Goal: Information Seeking & Learning: Learn about a topic

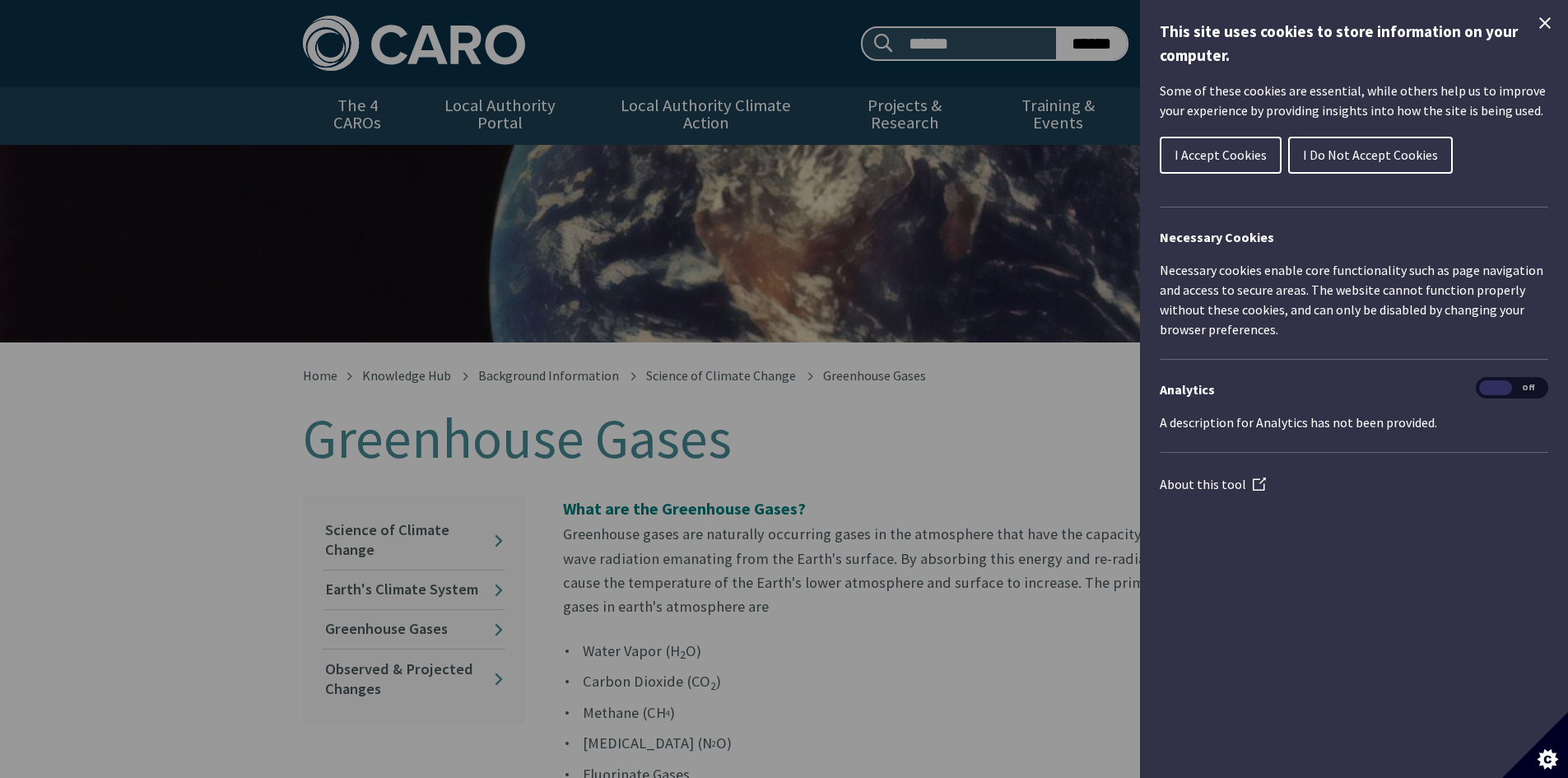
click at [1202, 145] on button "I Accept Cookies" at bounding box center [1220, 155] width 121 height 37
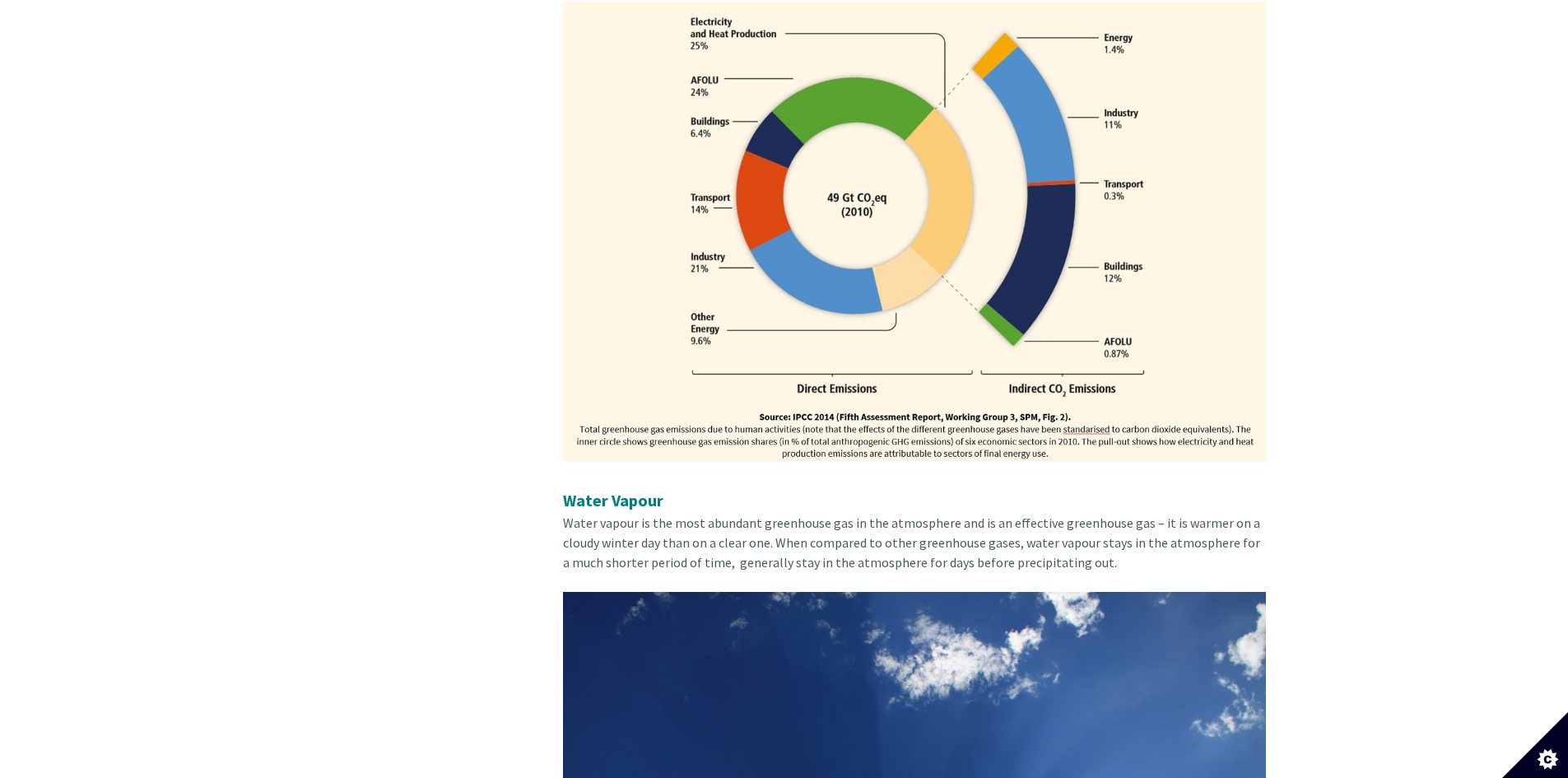
scroll to position [1399, 0]
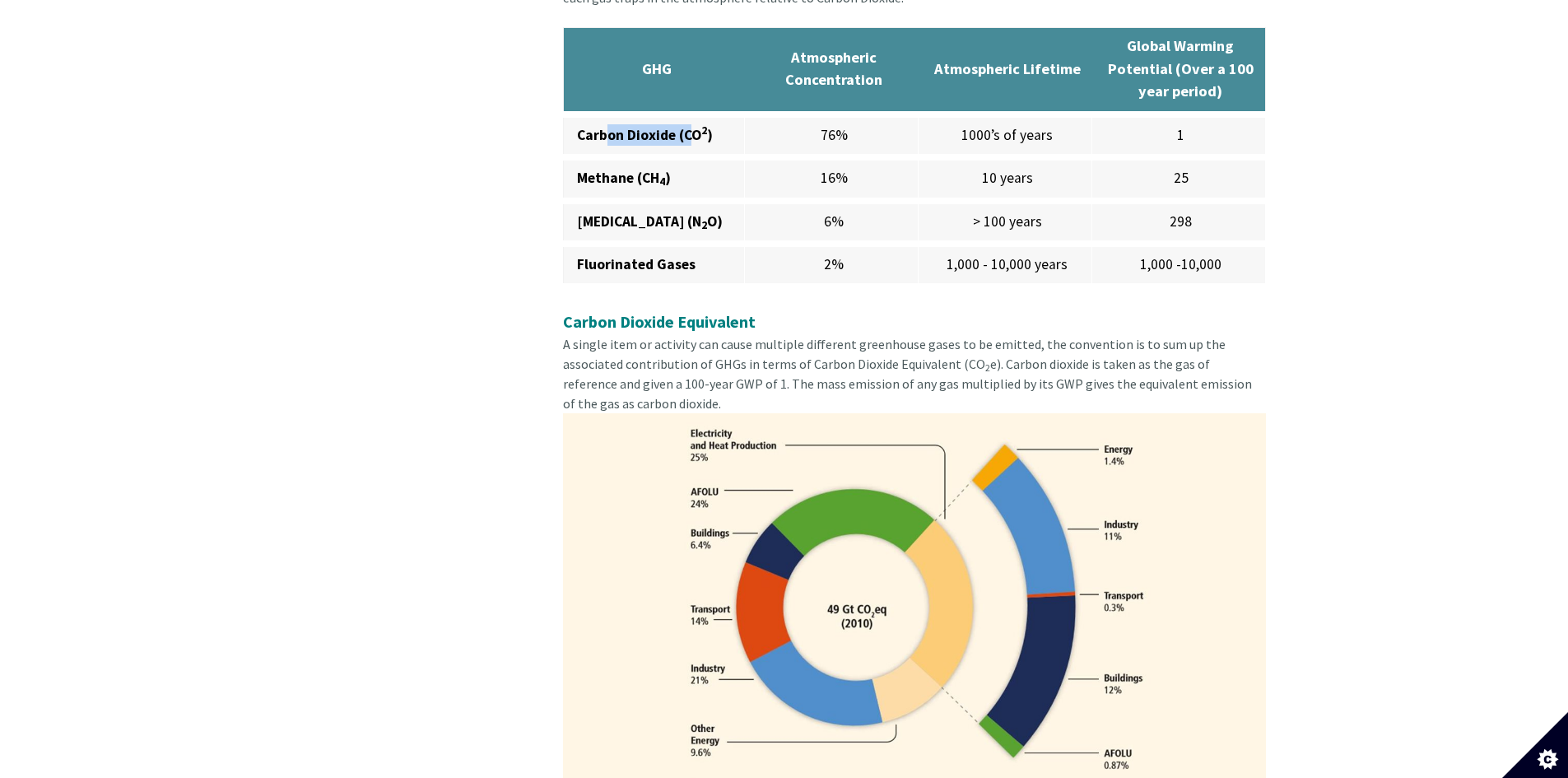
drag, startPoint x: 603, startPoint y: 118, endPoint x: 687, endPoint y: 118, distance: 84.0
click at [687, 126] on strong "Carbon Dioxide (CO 2 )" at bounding box center [645, 134] width 136 height 18
click at [754, 121] on td "76%" at bounding box center [832, 136] width 174 height 43
drag, startPoint x: 974, startPoint y: 55, endPoint x: 992, endPoint y: 75, distance: 26.9
click at [992, 75] on th "Atmospheric Lifetime" at bounding box center [1005, 71] width 174 height 86
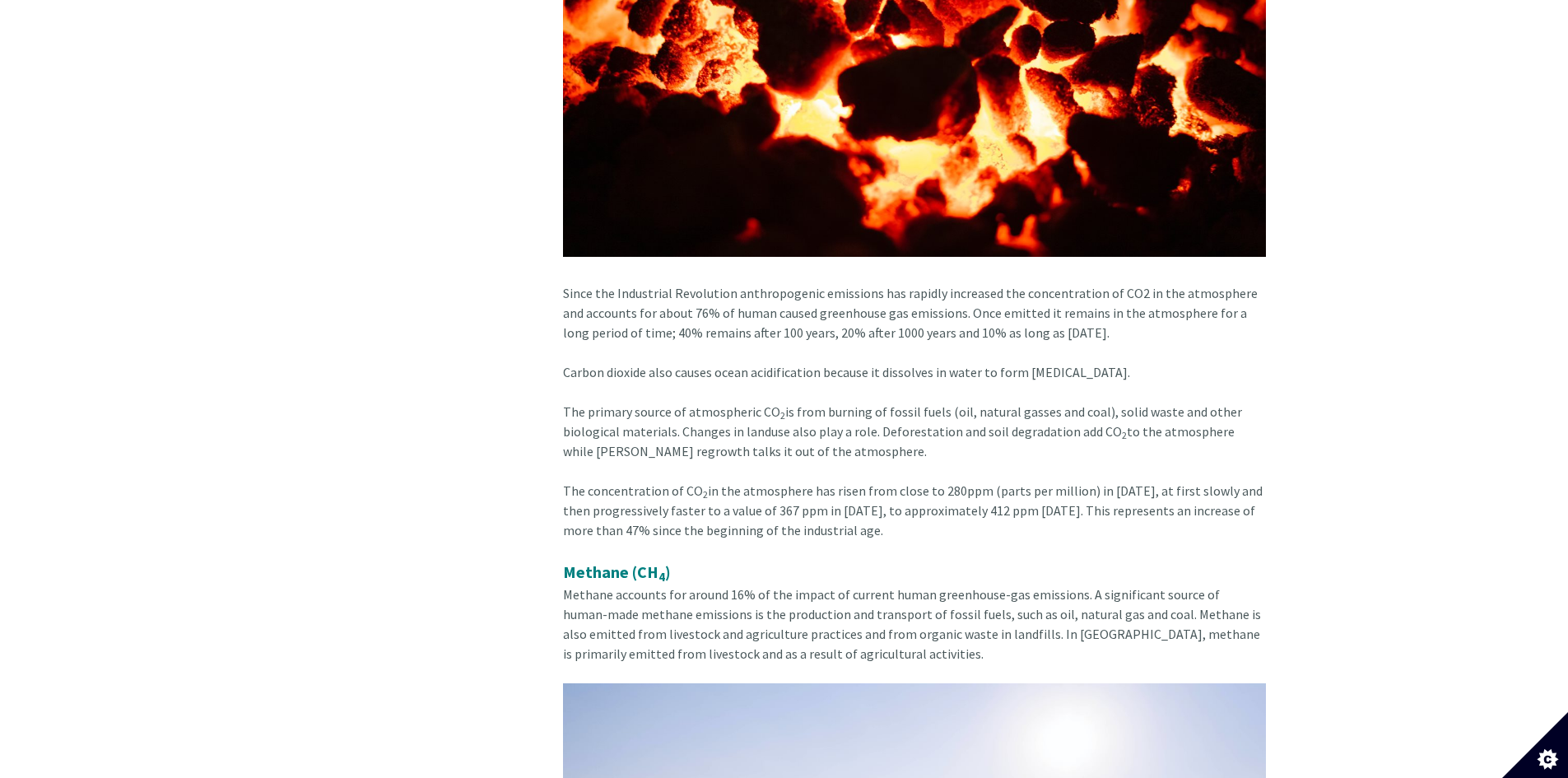
scroll to position [3704, 0]
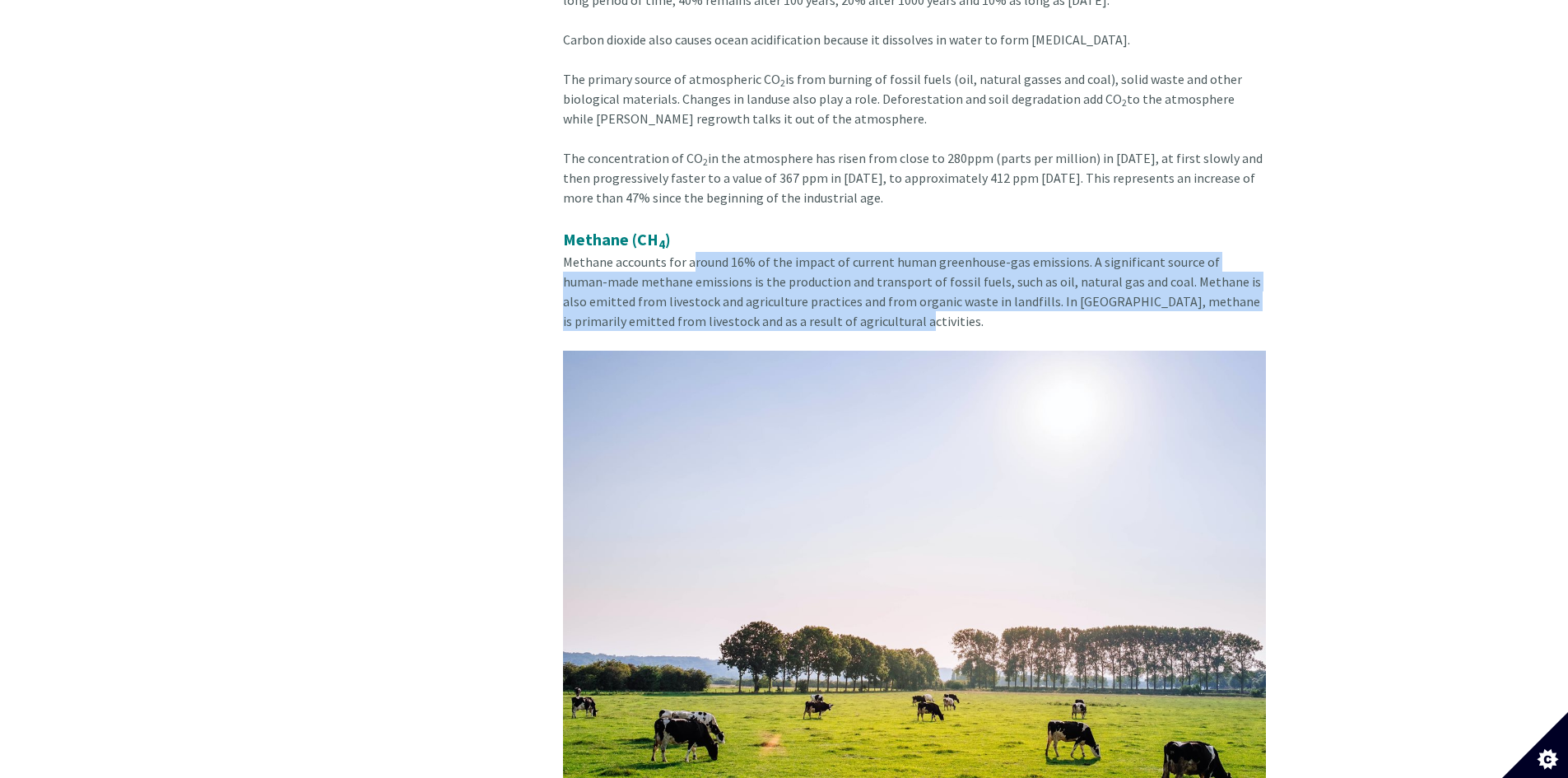
drag, startPoint x: 688, startPoint y: 222, endPoint x: 1011, endPoint y: 285, distance: 329.1
click at [1014, 283] on div "Methane (CH 4 ) Methane accounts for around 16% of the impact of current human …" at bounding box center [914, 537] width 703 height 619
click at [1005, 291] on div "Methane (CH 4 ) Methane accounts for around 16% of the impact of current human …" at bounding box center [914, 537] width 703 height 619
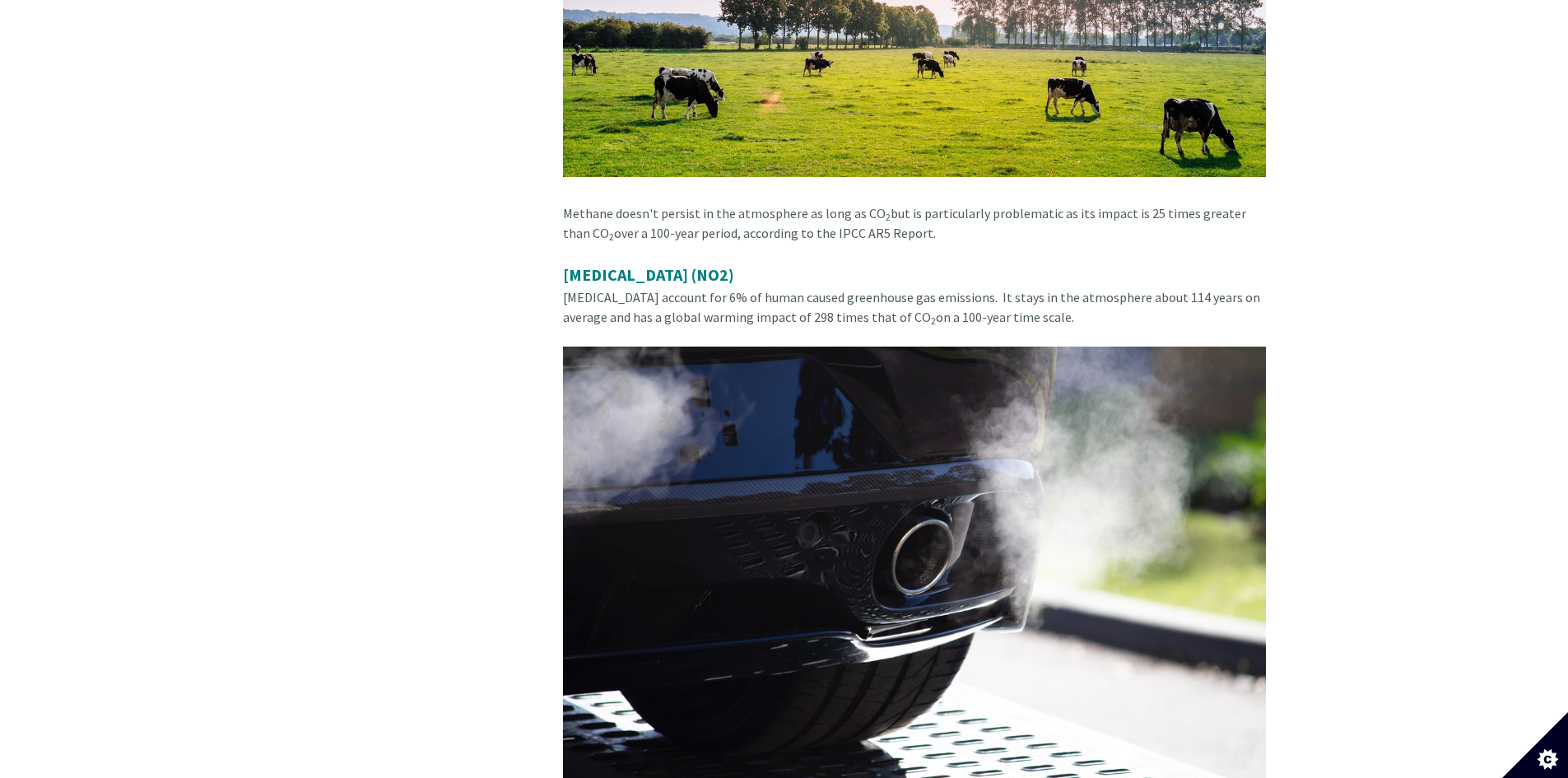
scroll to position [4362, 0]
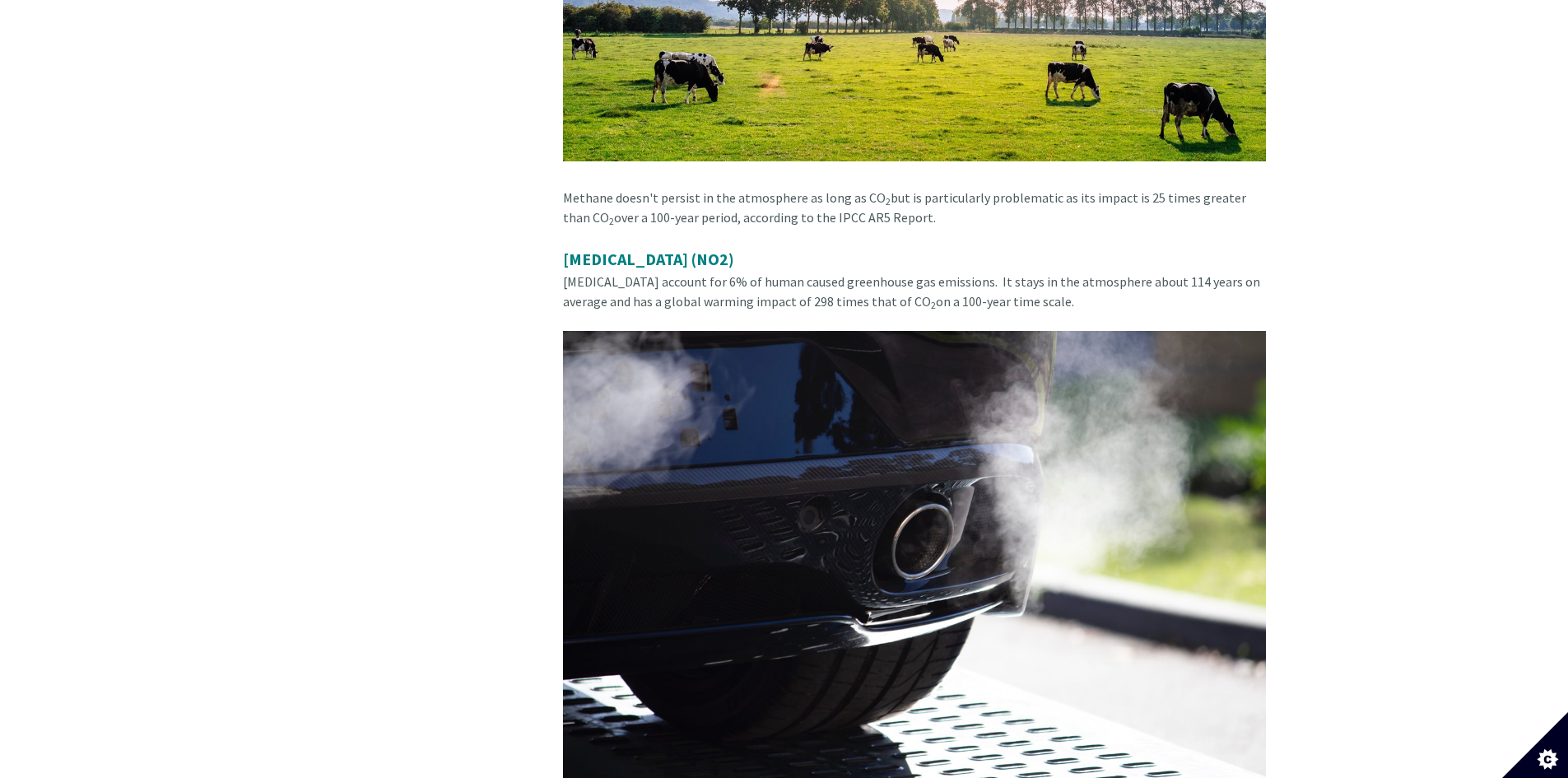
drag, startPoint x: 638, startPoint y: 241, endPoint x: 1030, endPoint y: 265, distance: 392.7
click at [1030, 265] on div "[MEDICAL_DATA] (NO2) [MEDICAL_DATA] account for 6% of human caused greenhouse g…" at bounding box center [914, 557] width 703 height 619
click at [1090, 262] on div "[MEDICAL_DATA] (NO2) [MEDICAL_DATA] account for 6% of human caused greenhouse g…" at bounding box center [914, 557] width 703 height 619
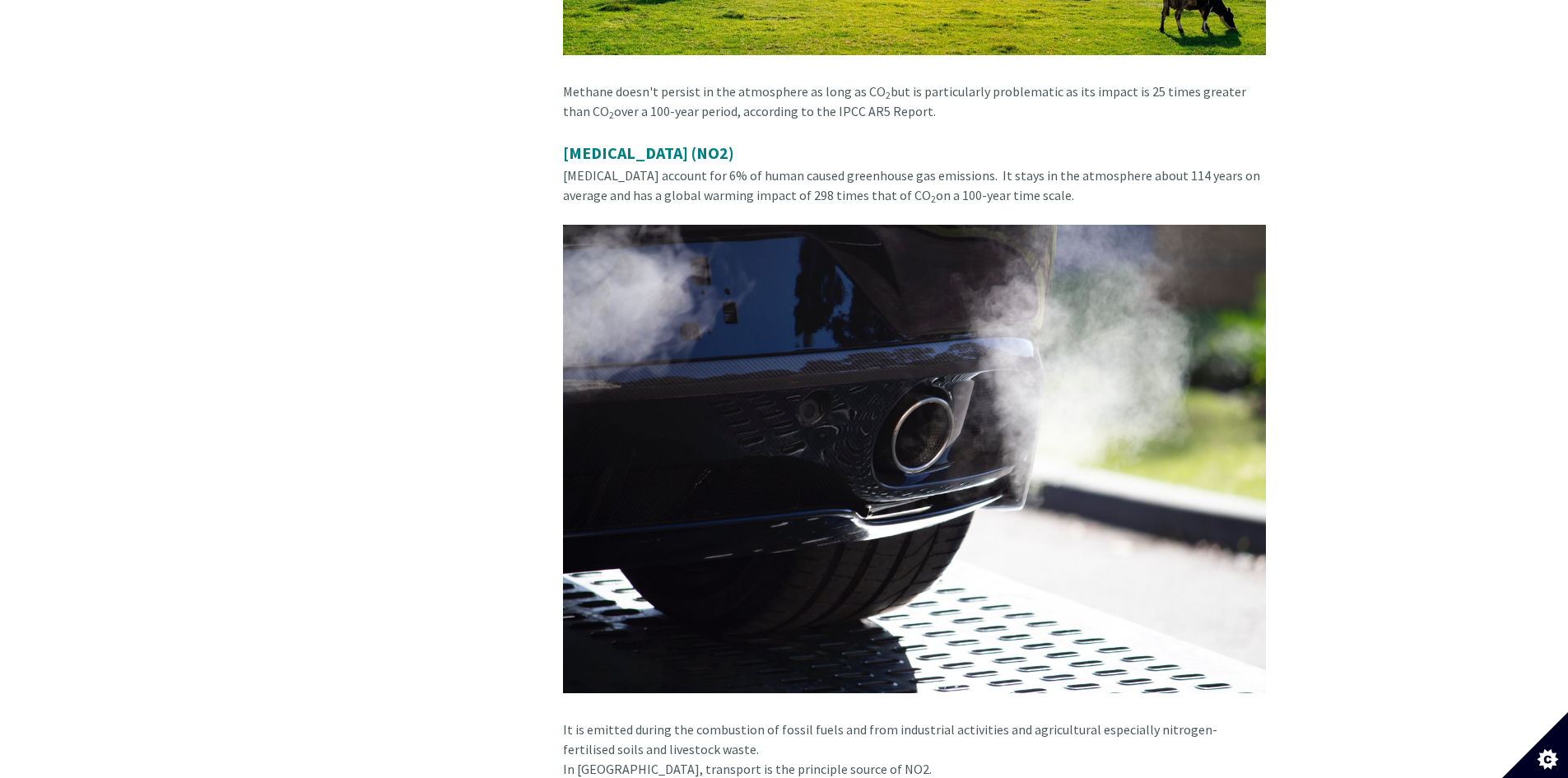
scroll to position [4692, 0]
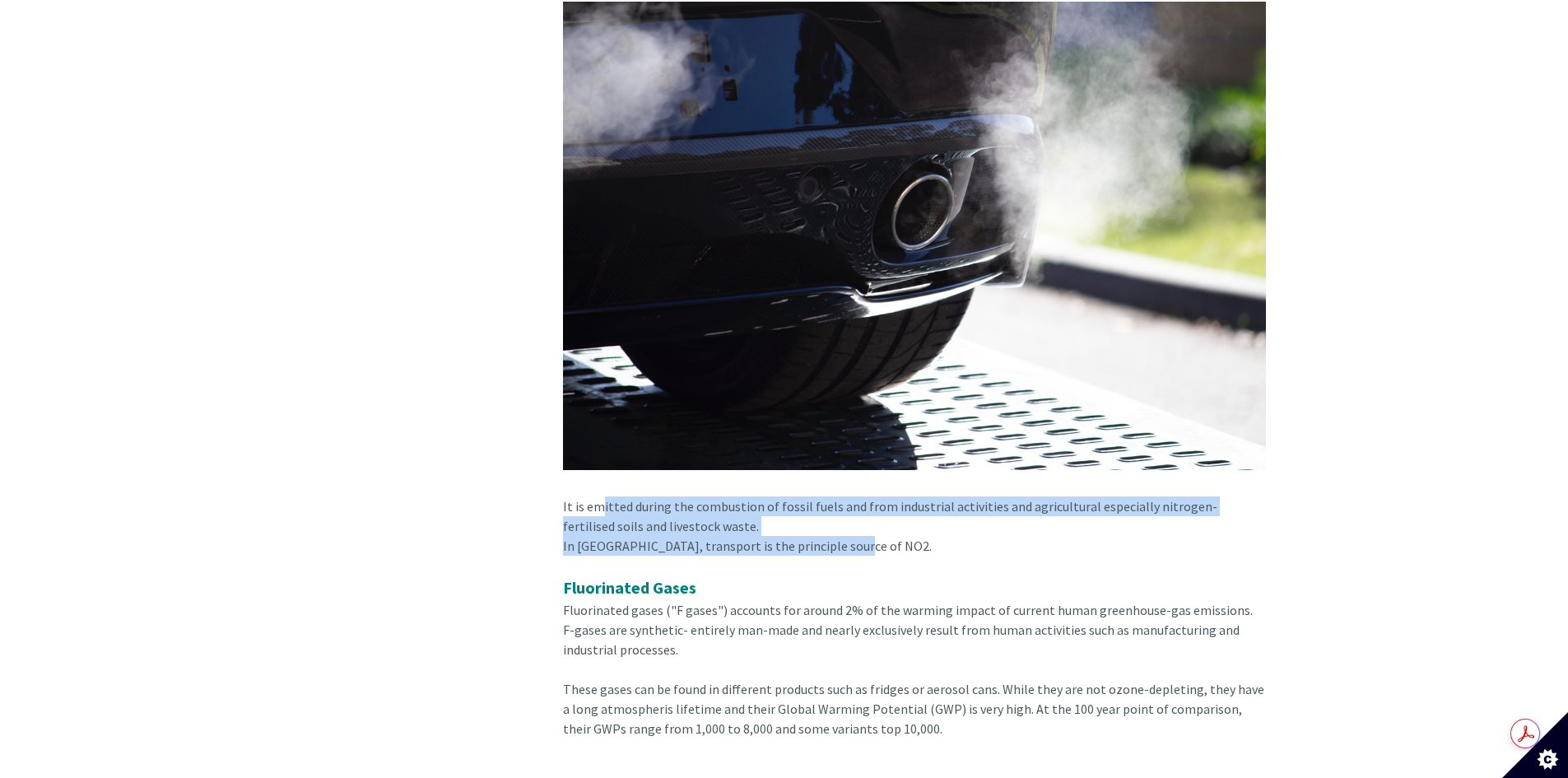
drag, startPoint x: 589, startPoint y: 471, endPoint x: 874, endPoint y: 507, distance: 287.3
click at [888, 536] on div "In [GEOGRAPHIC_DATA], transport is the principle source of NO2." at bounding box center [914, 556] width 703 height 40
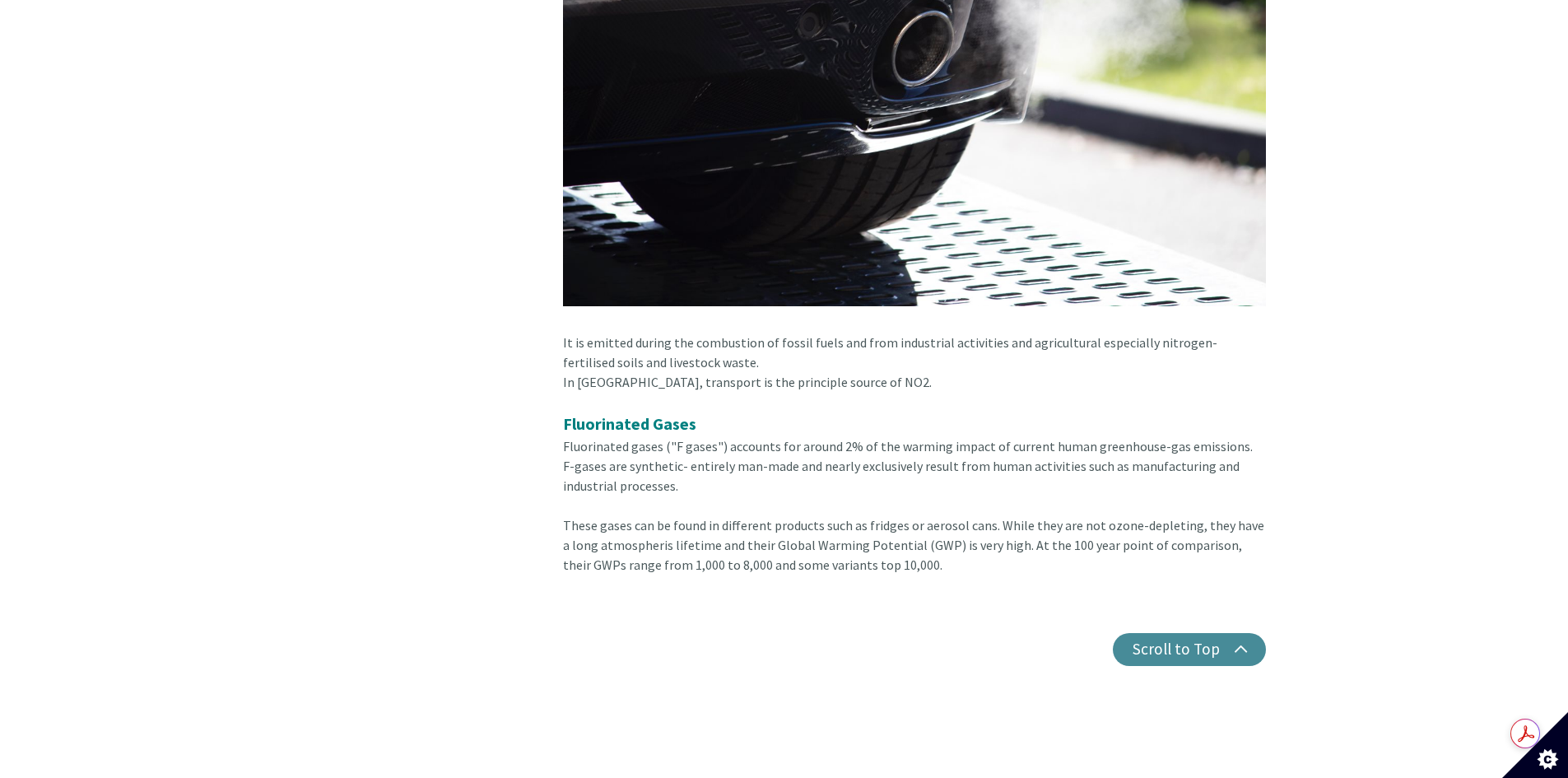
scroll to position [4857, 0]
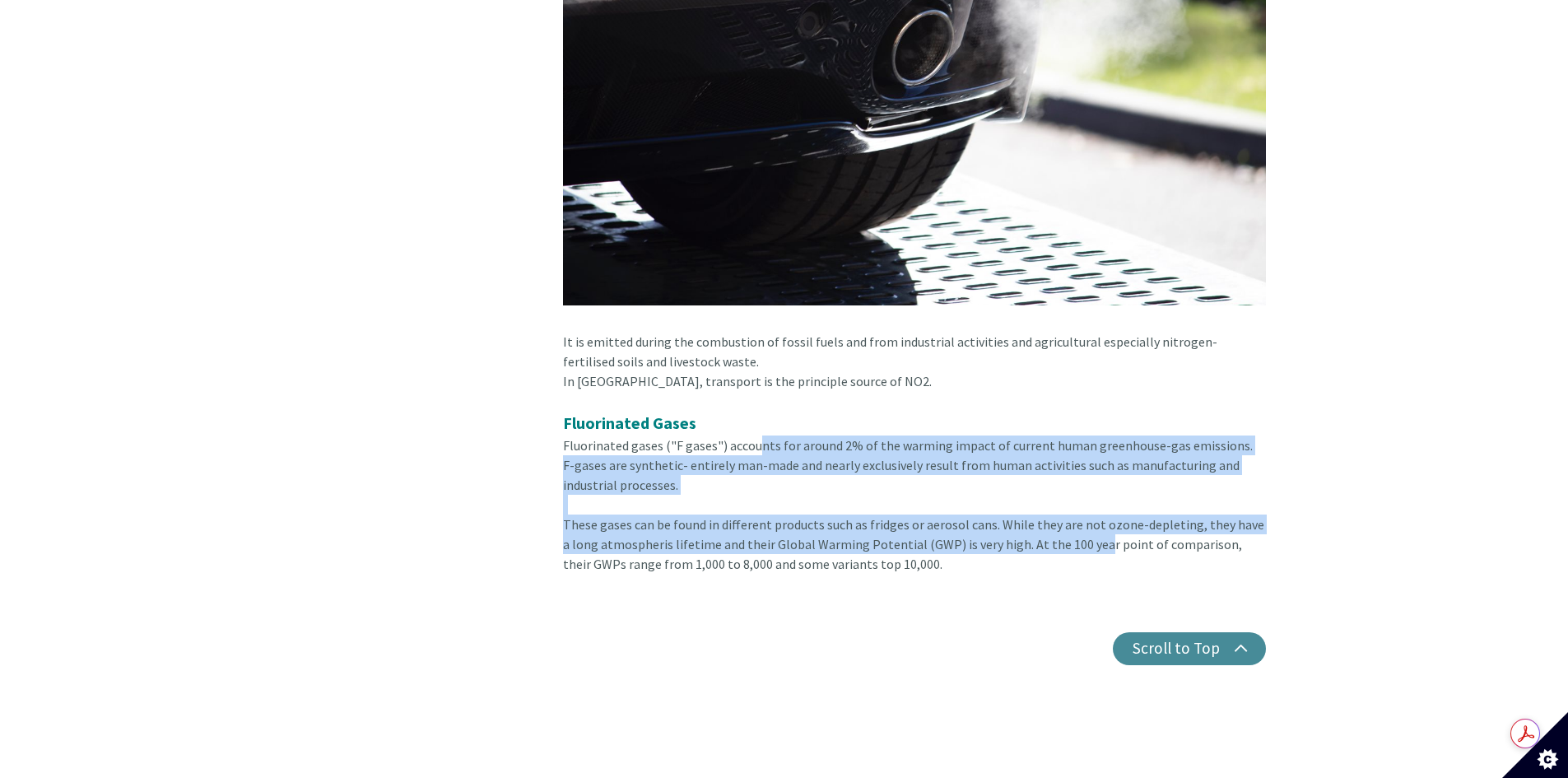
drag, startPoint x: 748, startPoint y: 411, endPoint x: 1083, endPoint y: 510, distance: 349.3
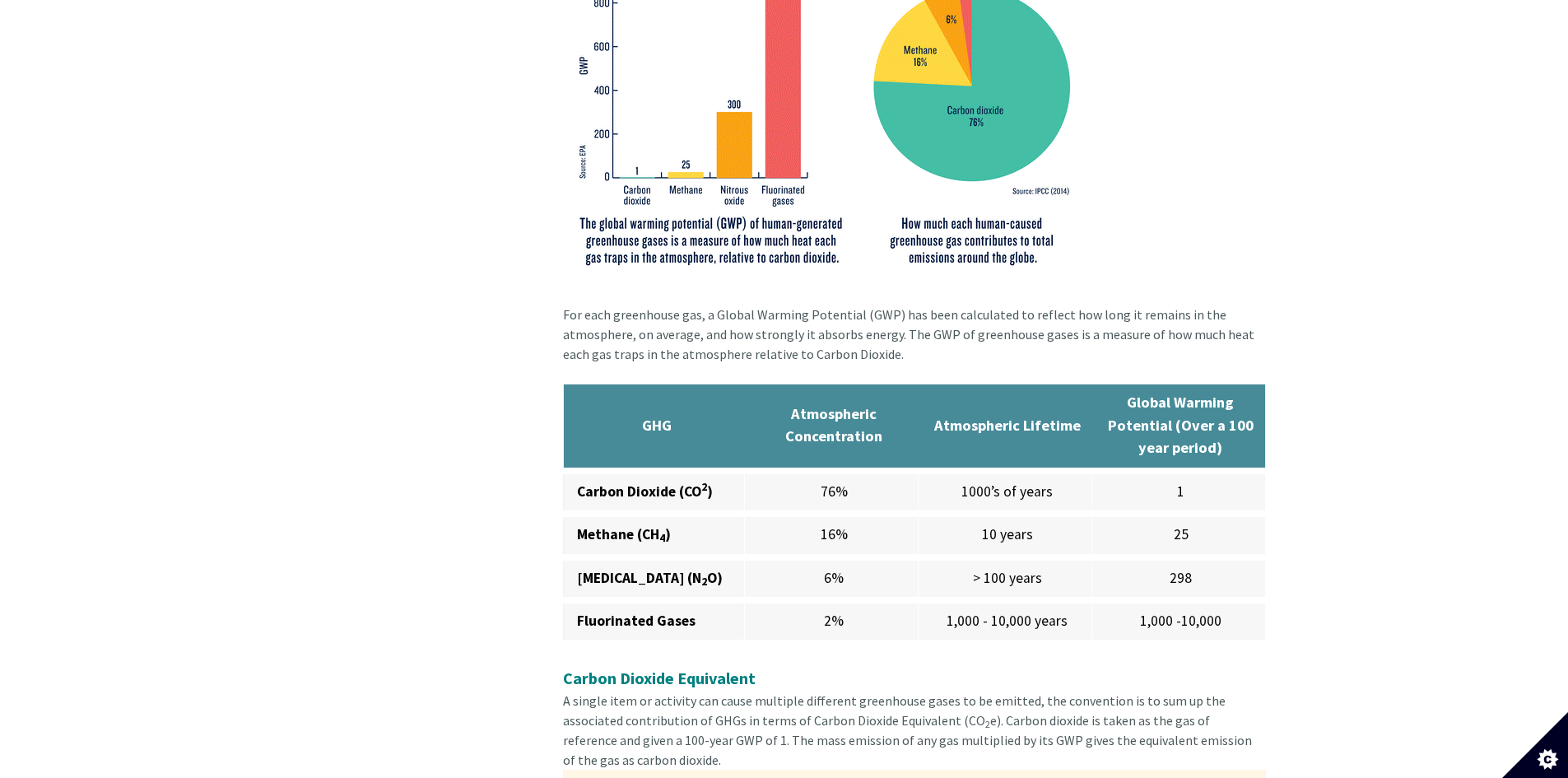
scroll to position [1070, 0]
